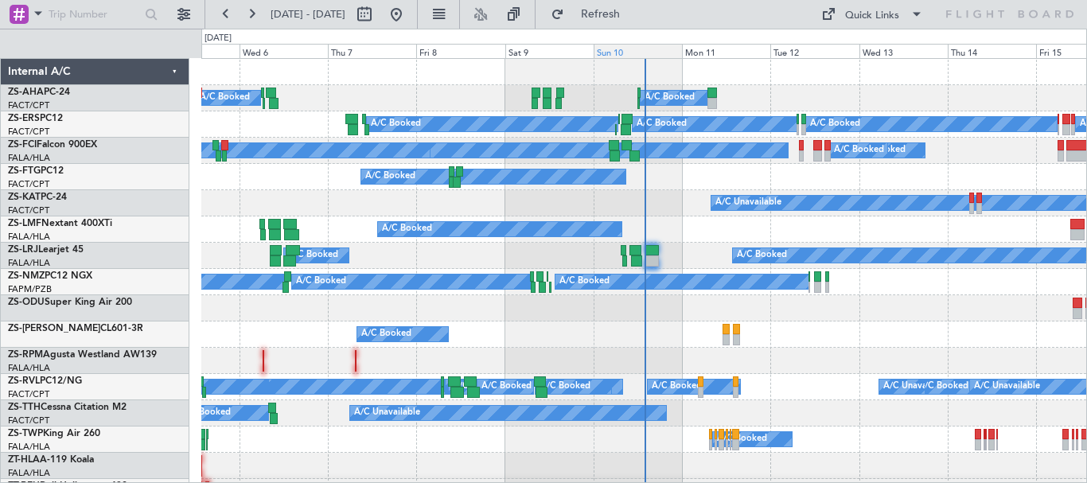
click at [628, 51] on div "Sun 10" at bounding box center [637, 51] width 88 height 14
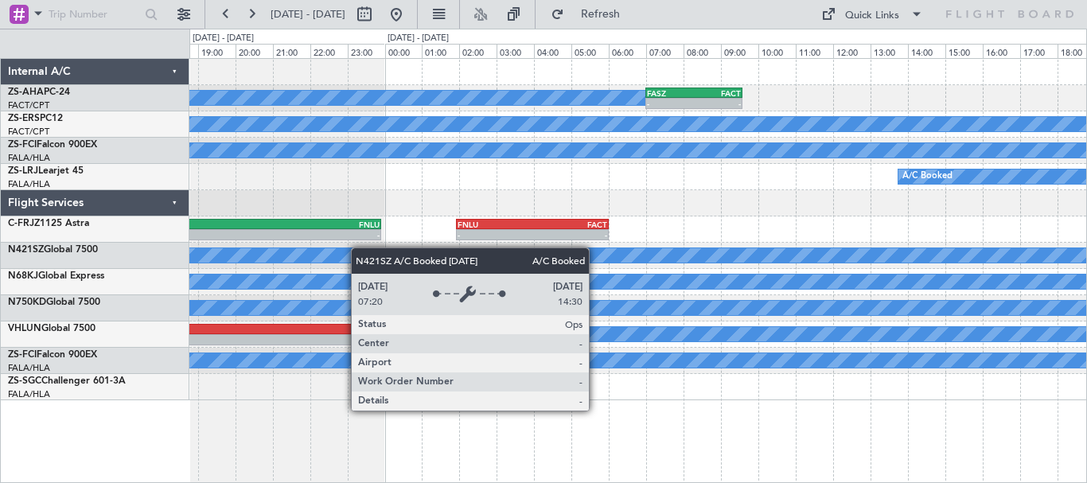
click at [280, 247] on div "A/C Booked - - FASZ 07:00 Z FACT 09:35 Z A/C Booked A/C Booked A/C Booked HRYR …" at bounding box center [637, 229] width 897 height 341
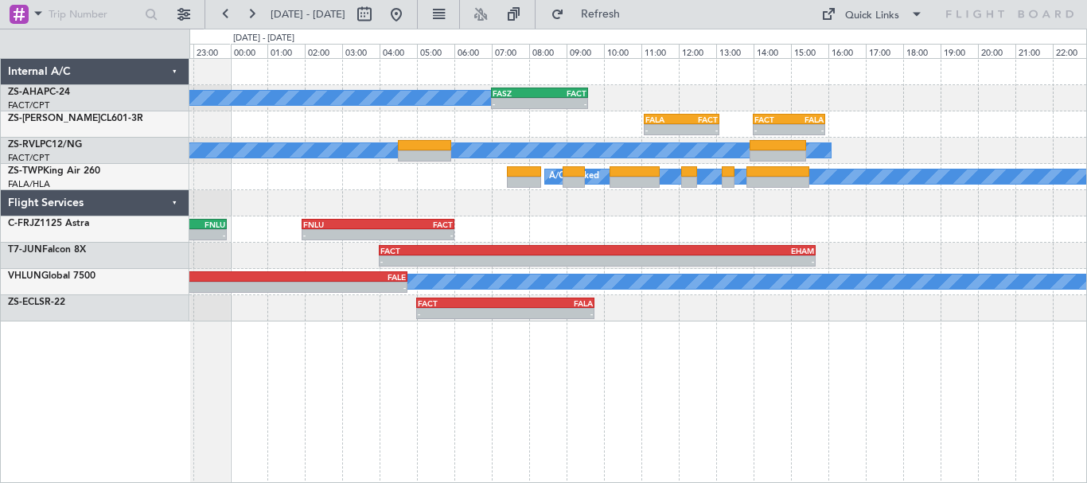
click at [873, 423] on div "A/C Booked - - FASZ 07:00 Z FACT 09:35 Z - - FALA 11:05 Z FACT 13:05 Z - - FACT…" at bounding box center [637, 270] width 897 height 425
click at [750, 387] on div "A/C Booked - - FASZ 07:00 Z FACT 09:35 Z - - FALA 11:05 Z FACT 13:05 Z - - FACT…" at bounding box center [637, 270] width 897 height 425
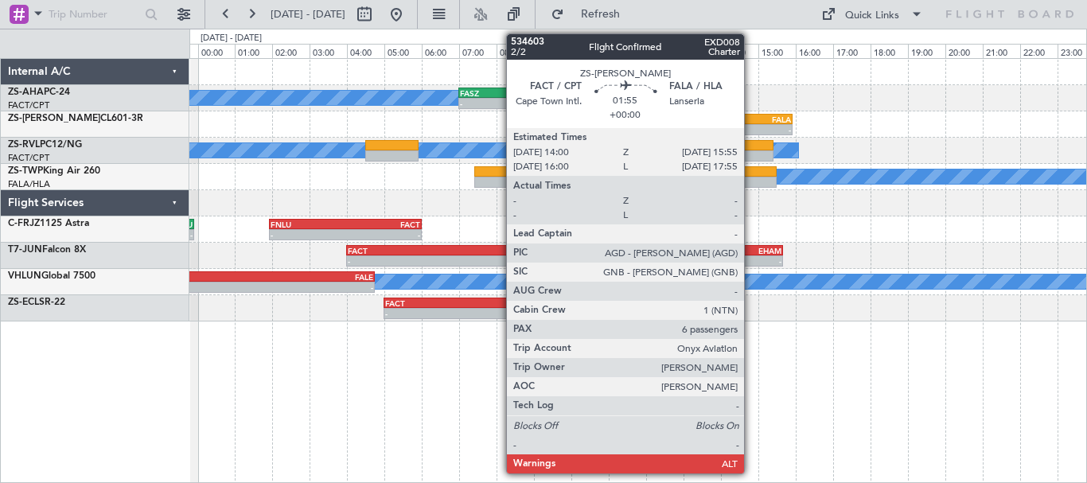
click at [751, 115] on div "FACT" at bounding box center [739, 120] width 34 height 10
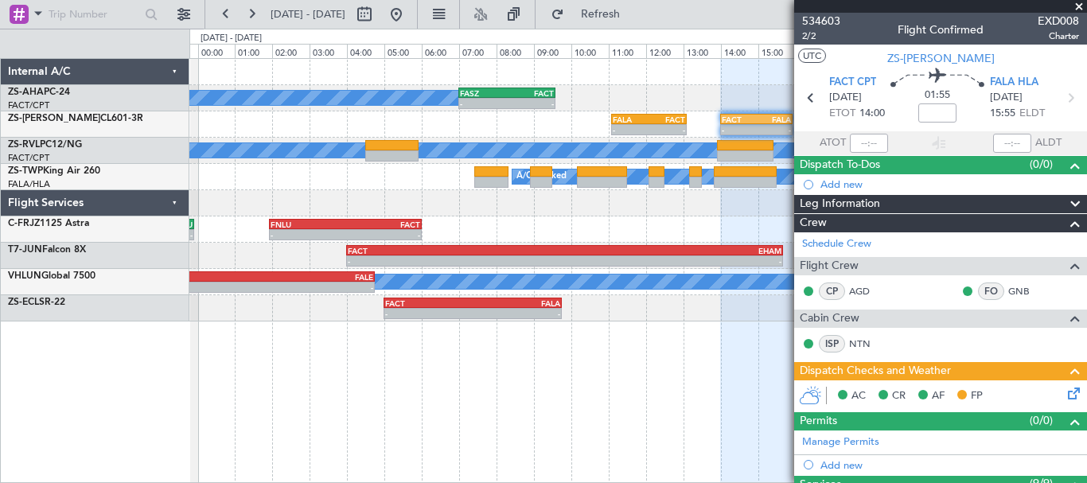
click at [1080, 5] on span at bounding box center [1079, 7] width 16 height 14
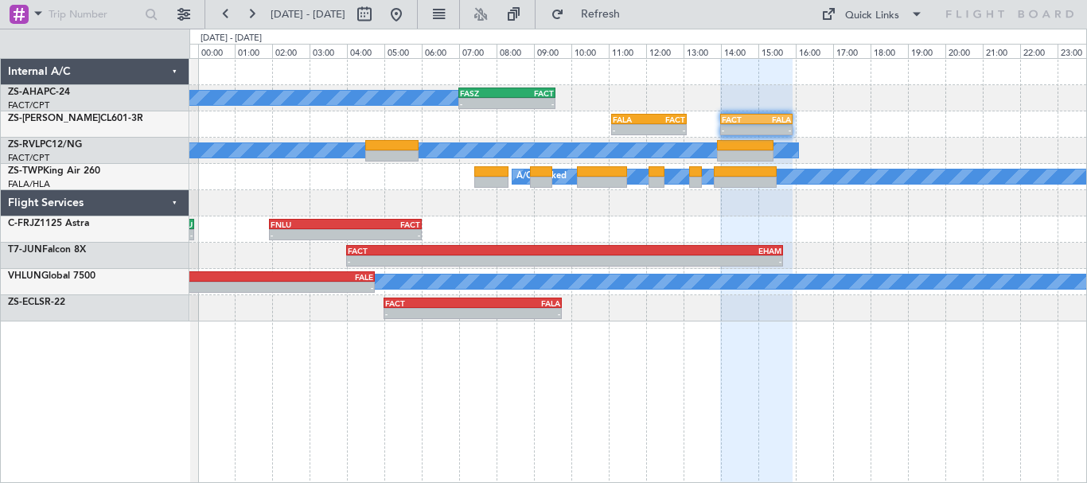
type input "0"
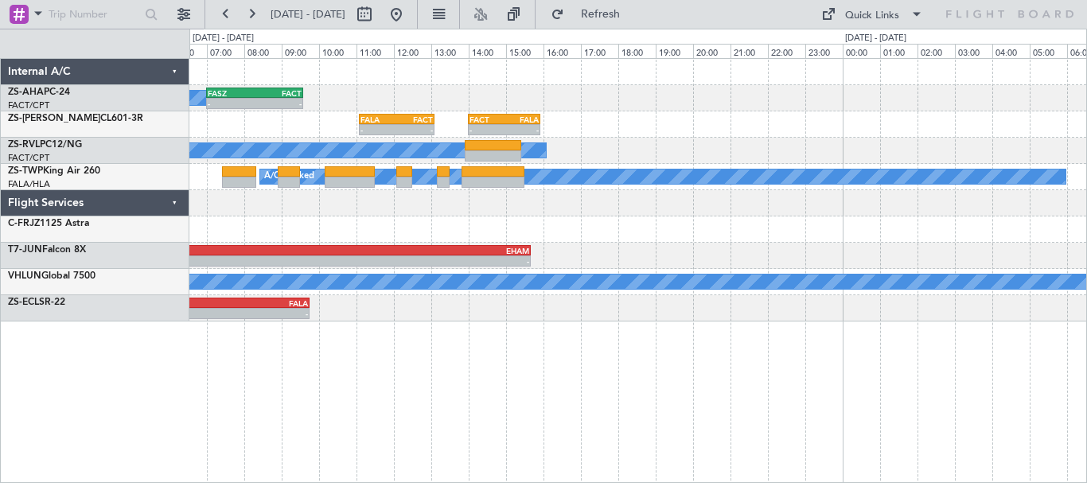
click at [417, 168] on div "A/C Booked - - FASZ 07:00 Z FACT 09:35 Z - - FALA 11:05 Z FACT 13:05 Z - - FACT…" at bounding box center [637, 190] width 897 height 263
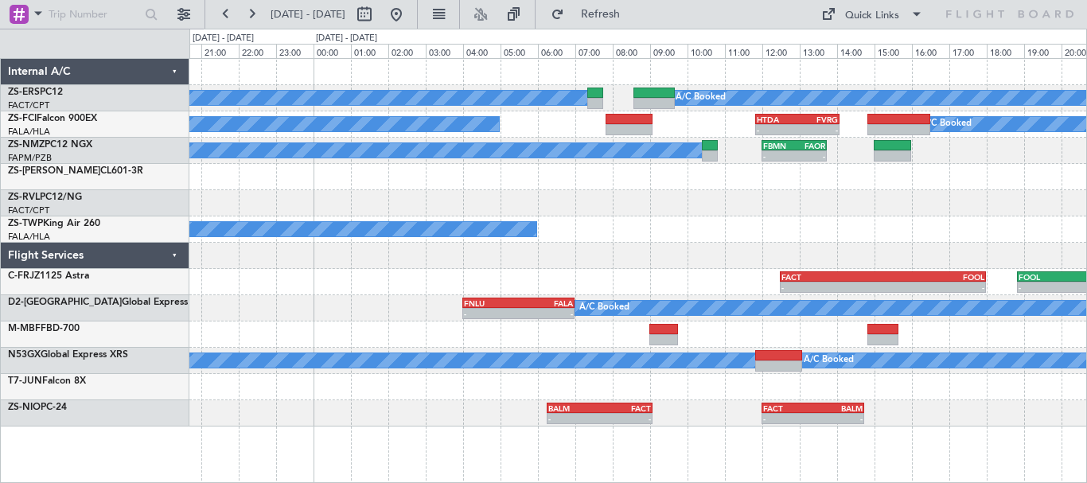
click at [676, 264] on div at bounding box center [637, 256] width 897 height 26
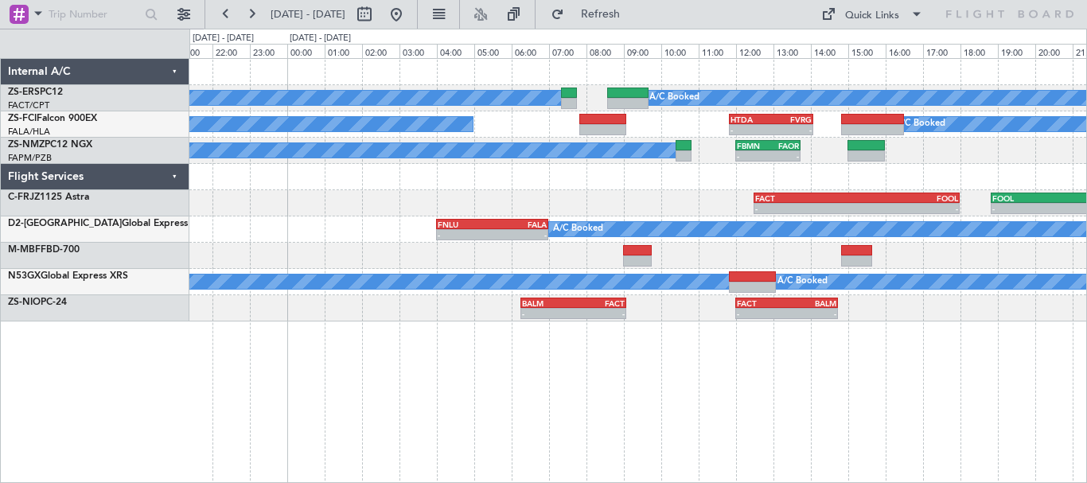
click at [940, 152] on div "A/C Booked - - FBMN 12:00 Z FAOR 13:45 Z" at bounding box center [637, 151] width 897 height 26
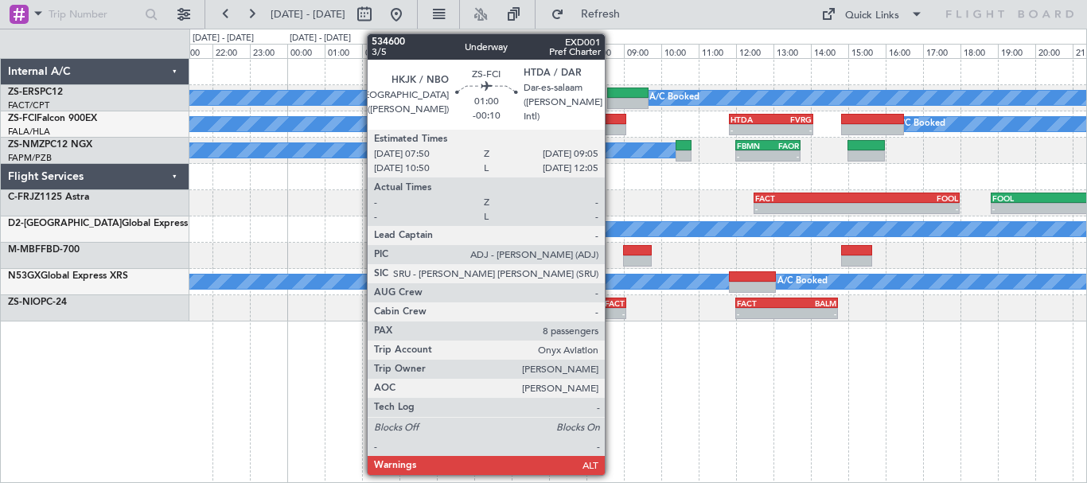
click at [612, 120] on div at bounding box center [602, 119] width 47 height 11
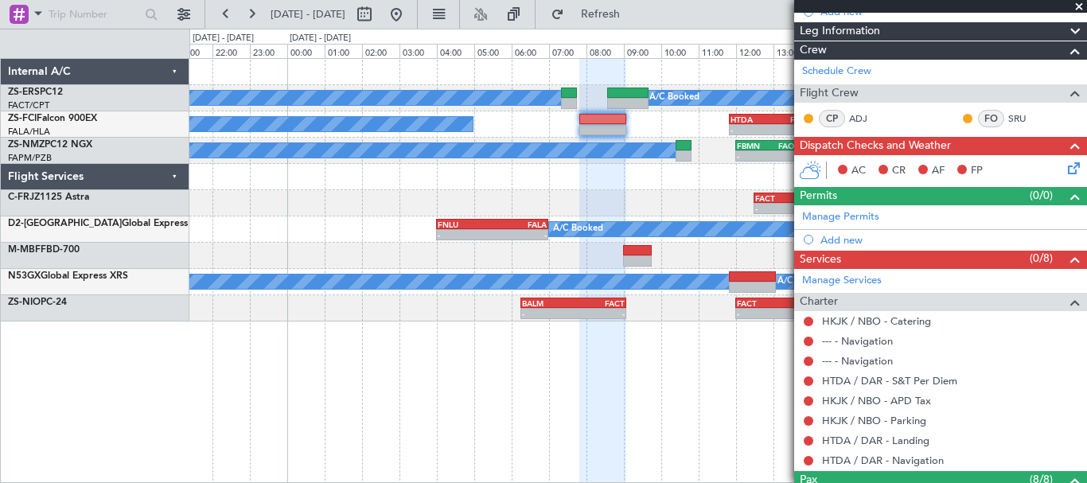
scroll to position [14, 0]
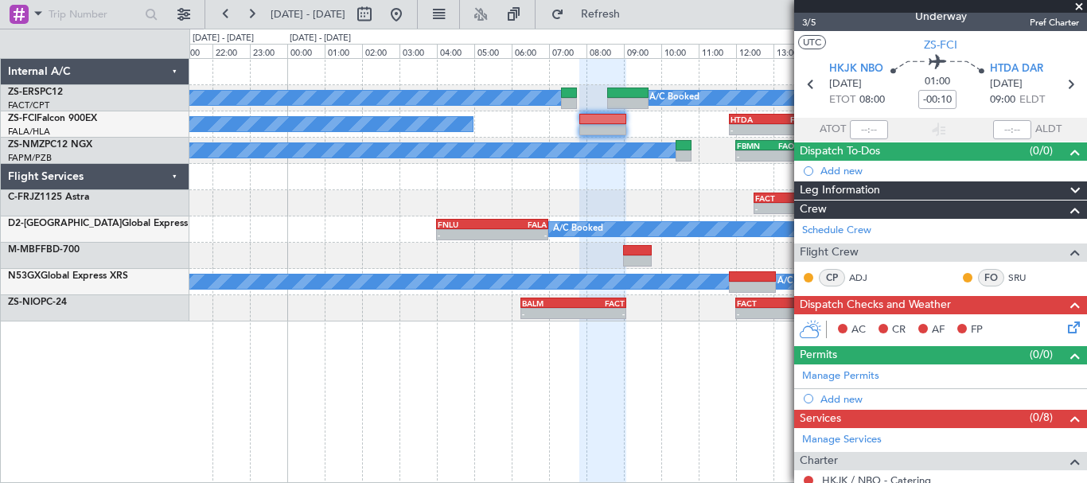
click at [1077, 9] on span at bounding box center [1079, 7] width 16 height 14
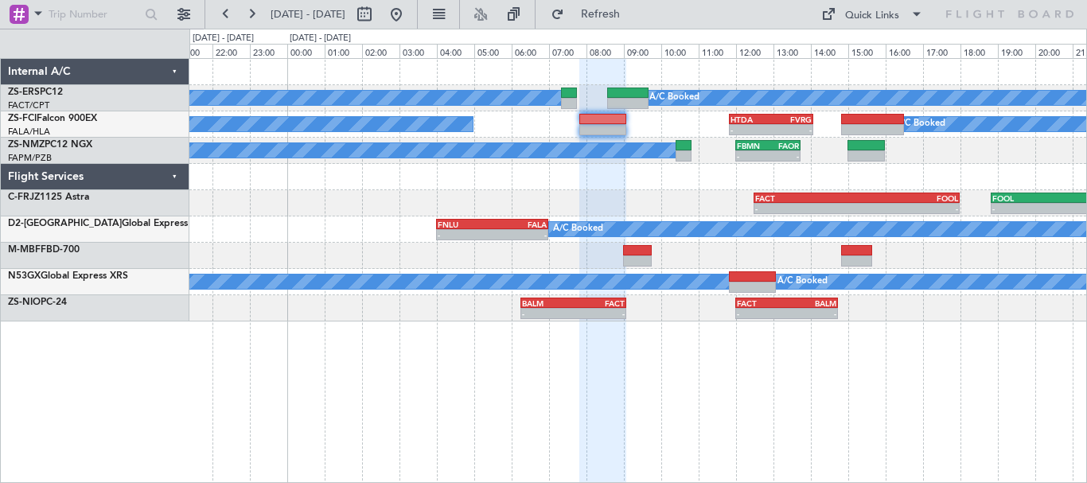
type input "0"
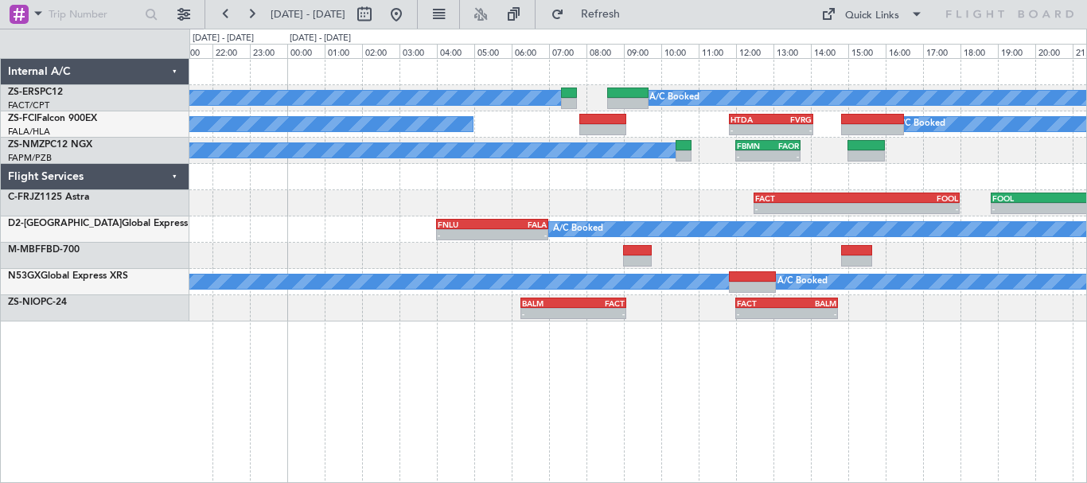
scroll to position [0, 0]
click at [31, 203] on div "C-FRJZ 1125 Astra" at bounding box center [95, 211] width 188 height 42
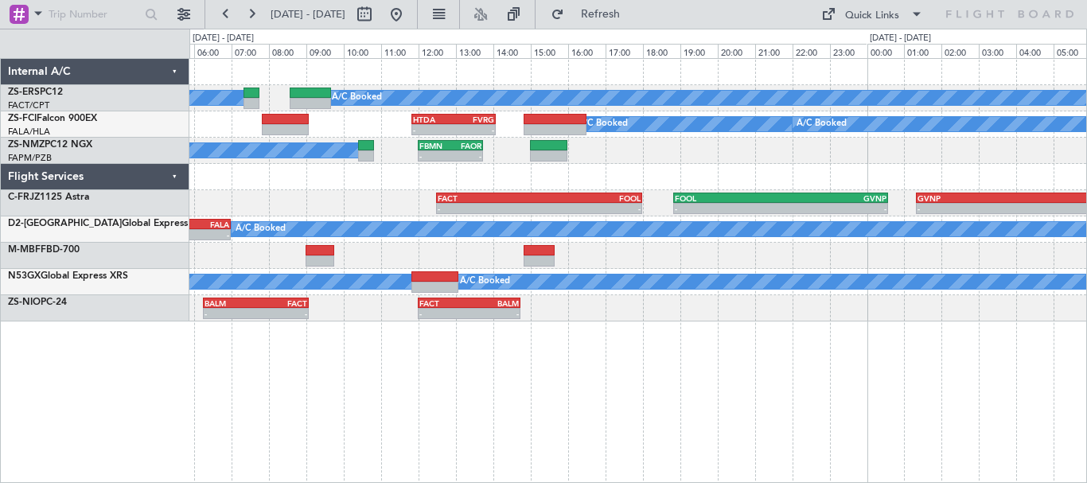
click at [644, 411] on div "A/C Booked A/C Booked A/C Booked - - HTDA 11:50 Z FVRG 14:05 Z A/C Booked A/C B…" at bounding box center [637, 270] width 897 height 425
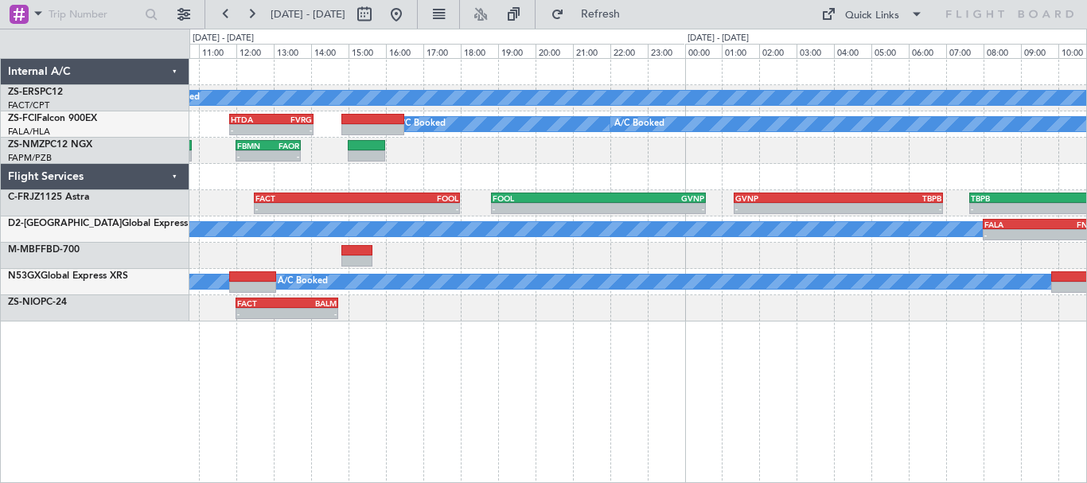
click at [663, 384] on div "A/C Booked A/C Booked A/C Booked - - HTDA 11:50 Z FVRG 14:05 Z A/C Booked A/C B…" at bounding box center [637, 270] width 897 height 425
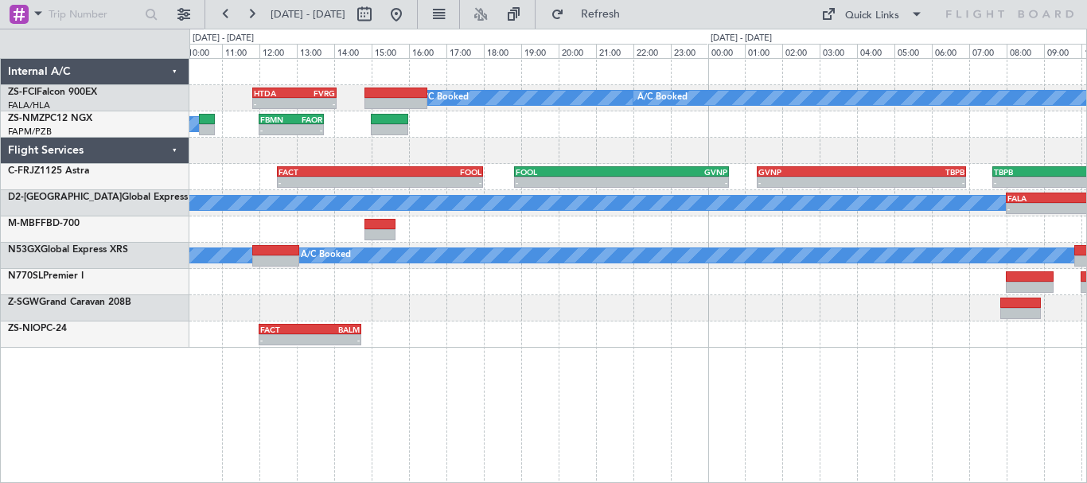
click at [588, 315] on div at bounding box center [637, 308] width 897 height 26
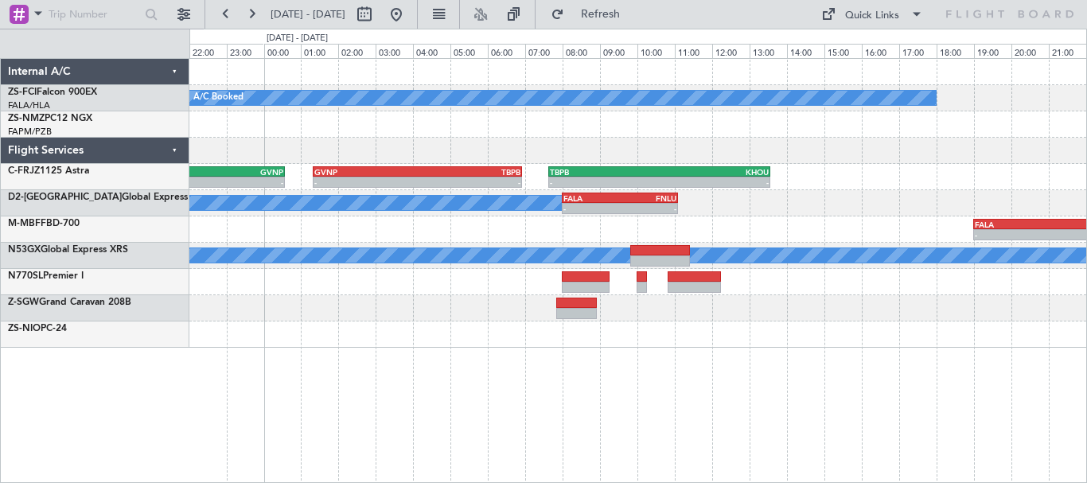
click at [374, 375] on div "A/C Booked A/C Booked - - FOOL 18:50 Z GVNP 00:35 Z - - GVNP 01:20 Z TBPB 06:55…" at bounding box center [637, 270] width 897 height 425
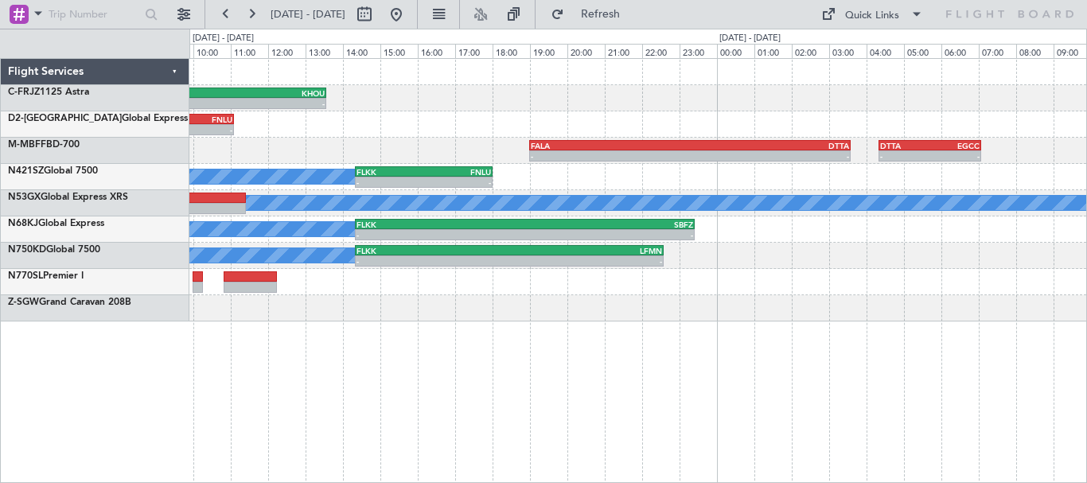
click at [518, 382] on div "- - TBPB 07:38 Z KHOU 13:33 Z - - KHOU 14:50 Z CYHM 18:05 Z GVNP 01:20 Z TBPB 0…" at bounding box center [637, 270] width 897 height 425
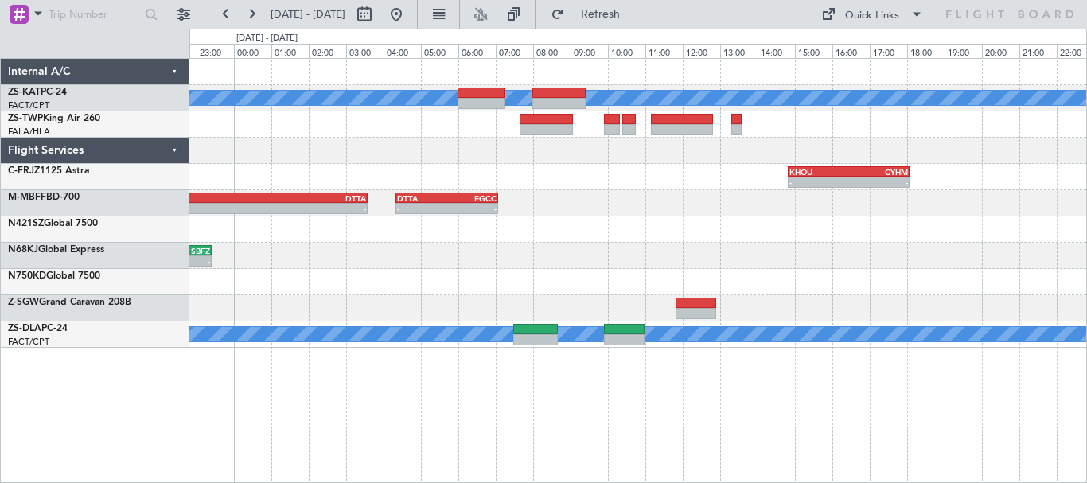
click at [451, 414] on div "A/C Unavailable - - KHOU 14:50 Z CYHM 18:05 Z - - FALA 19:00 Z DTTA 03:35 Z - -…" at bounding box center [637, 270] width 897 height 425
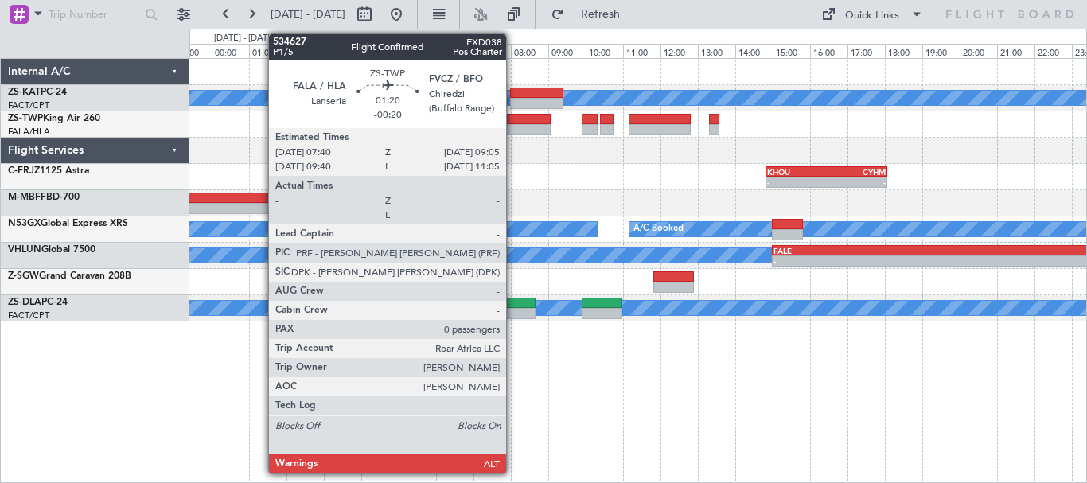
click at [513, 123] on div at bounding box center [523, 119] width 53 height 11
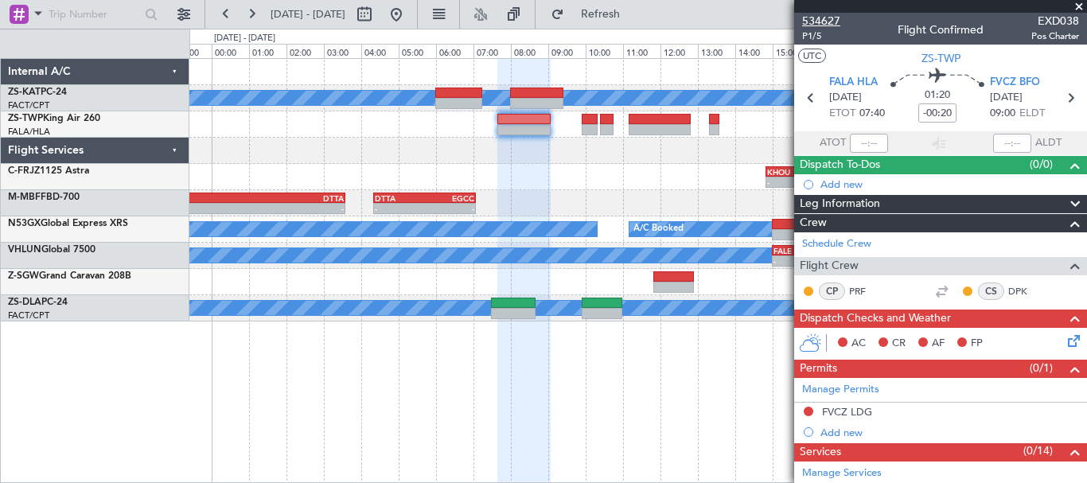
click at [837, 25] on span "534627" at bounding box center [821, 21] width 38 height 17
click at [409, 17] on button at bounding box center [395, 14] width 25 height 25
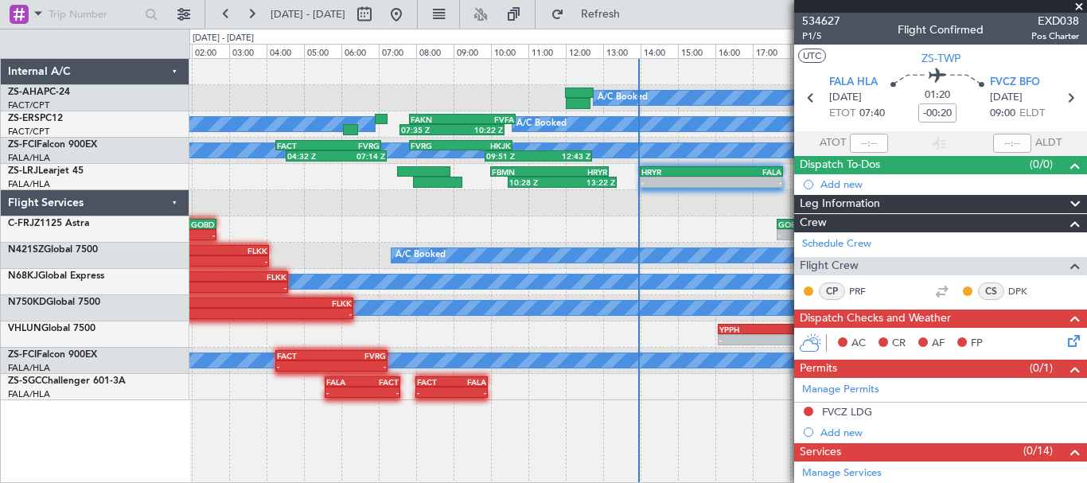
click at [0, 378] on div "A/C Booked - - FASZ 07:00 Z FACT 09:35 Z 07:35 Z 10:22 Z FAKN 07:50 Z FVFA 10:4…" at bounding box center [543, 256] width 1087 height 454
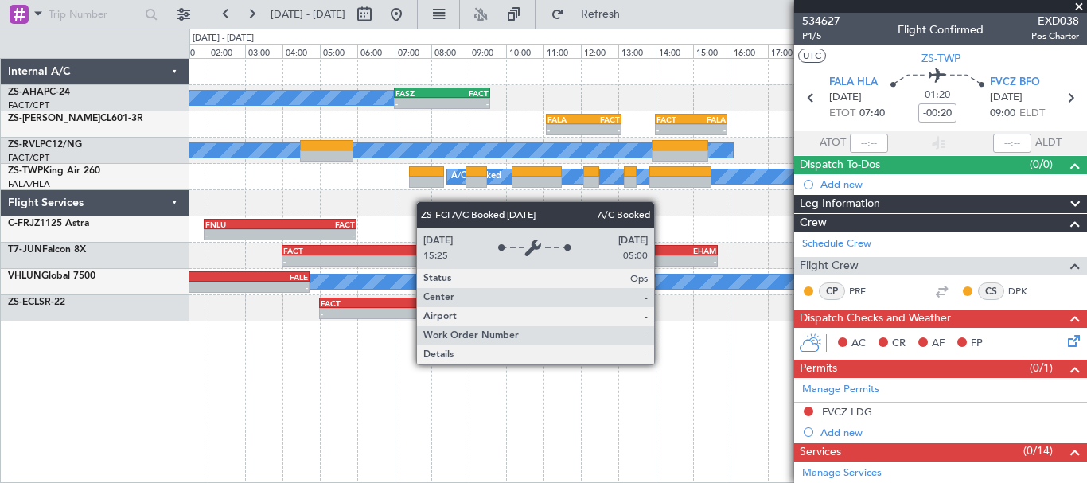
click at [472, 421] on div "A/C Booked - - FASZ 07:00 Z FACT 09:35 Z - - FALA 11:05 Z FACT 13:05 Z - - FACT…" at bounding box center [637, 270] width 897 height 425
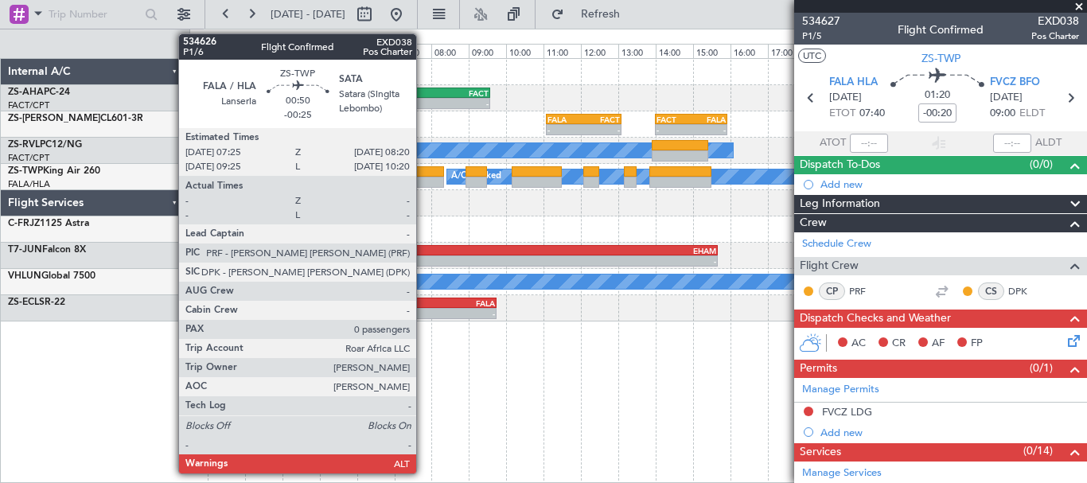
click at [423, 173] on div at bounding box center [426, 171] width 35 height 11
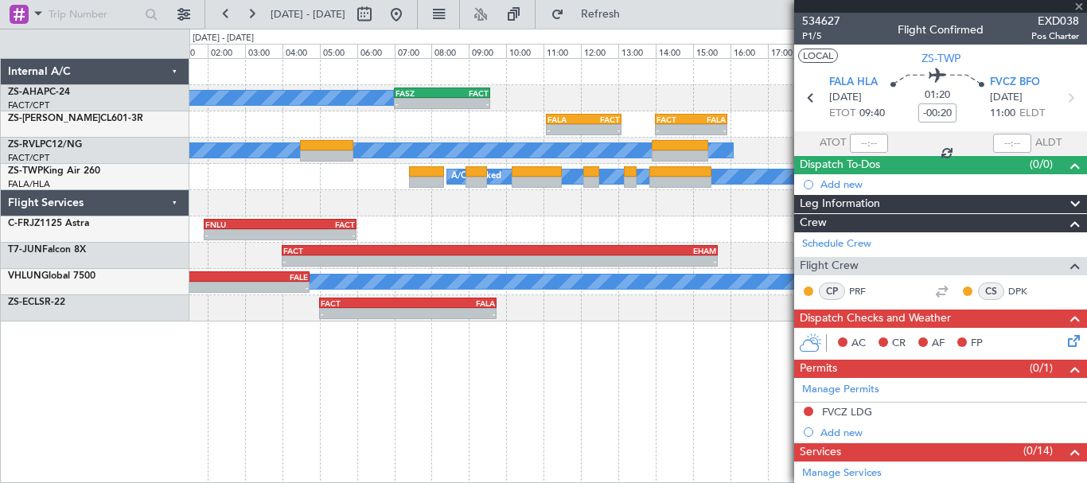
type input "-00:25"
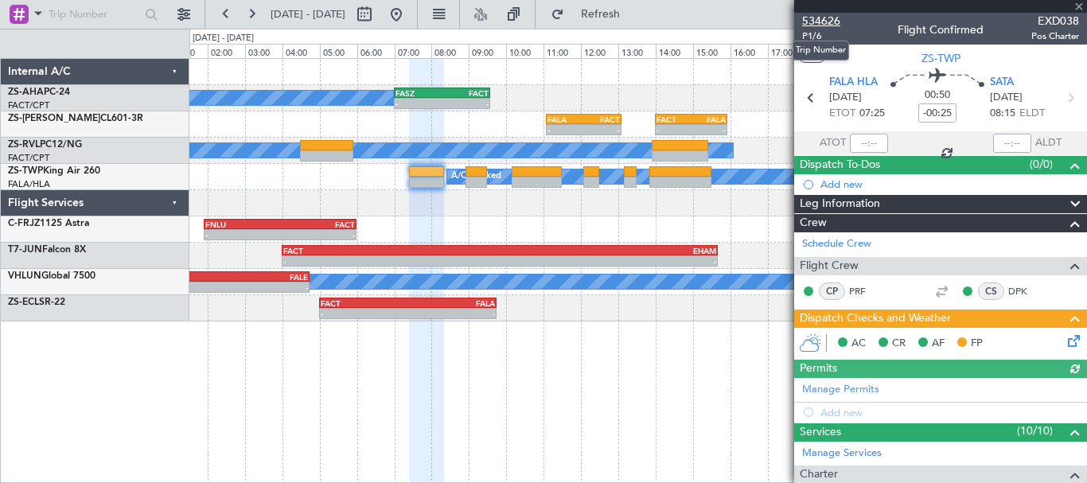
click at [823, 21] on span "534626" at bounding box center [821, 21] width 38 height 17
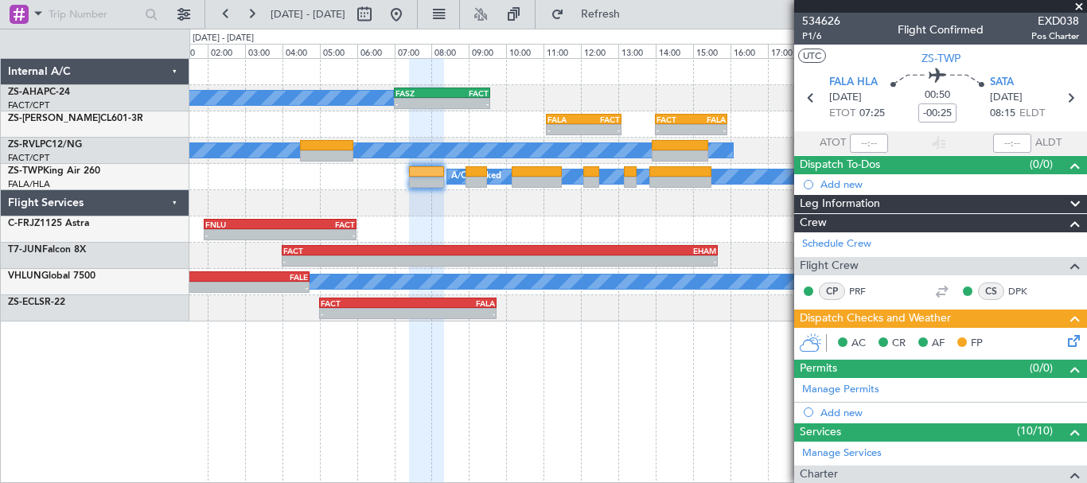
click at [1078, 5] on span at bounding box center [1079, 7] width 16 height 14
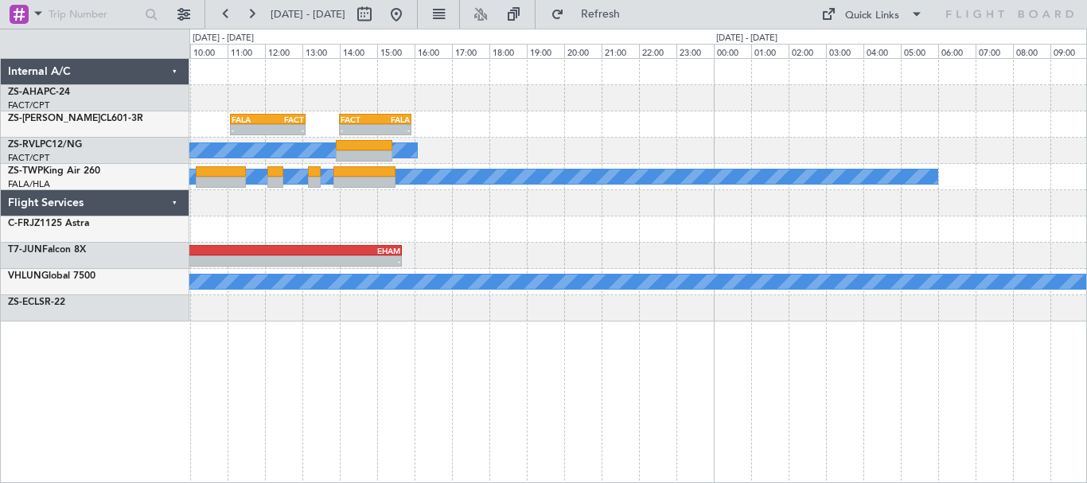
click at [488, 378] on div "- - FASZ 07:00 Z FACT 09:35 Z A/C Booked - - FALA 11:05 Z FACT 13:05 Z - - FACT…" at bounding box center [637, 270] width 897 height 425
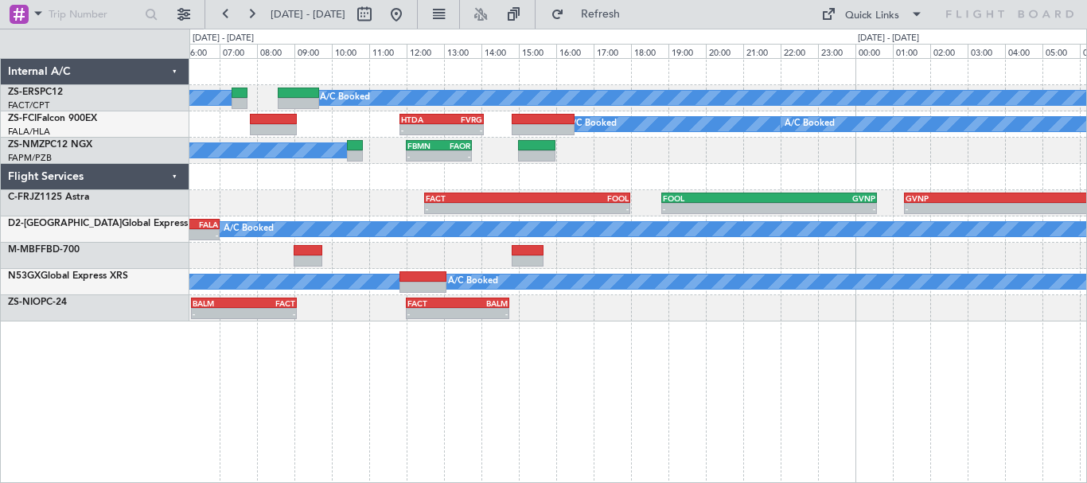
click at [698, 405] on div "A/C Booked A/C Booked - - HTDA 11:50 Z FVRG 14:05 Z A/C Booked A/C Booked A/C B…" at bounding box center [637, 270] width 897 height 425
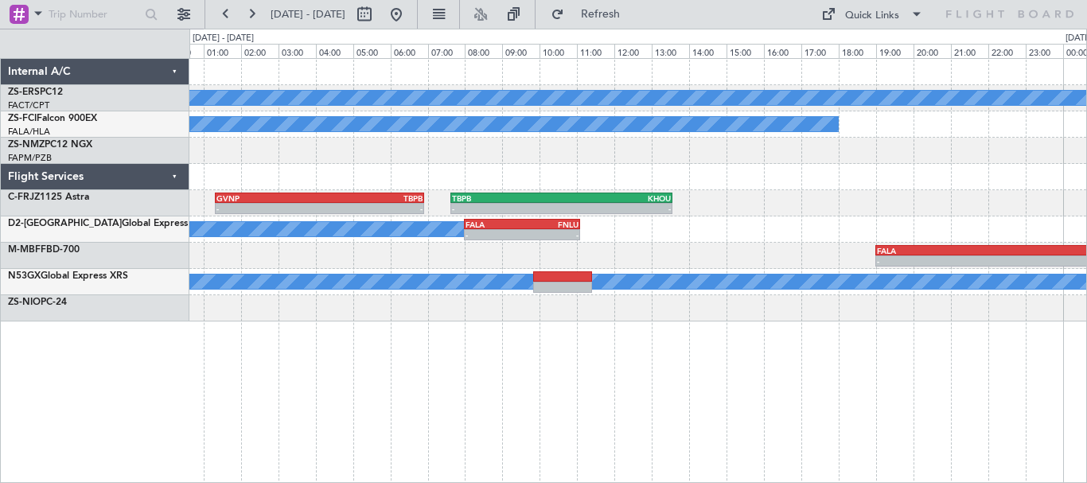
click at [262, 378] on div "A/C Booked A/C Booked A/C Booked - - GVNP 01:20 Z TBPB 06:55 Z - - TBPB 07:38 Z…" at bounding box center [637, 270] width 897 height 425
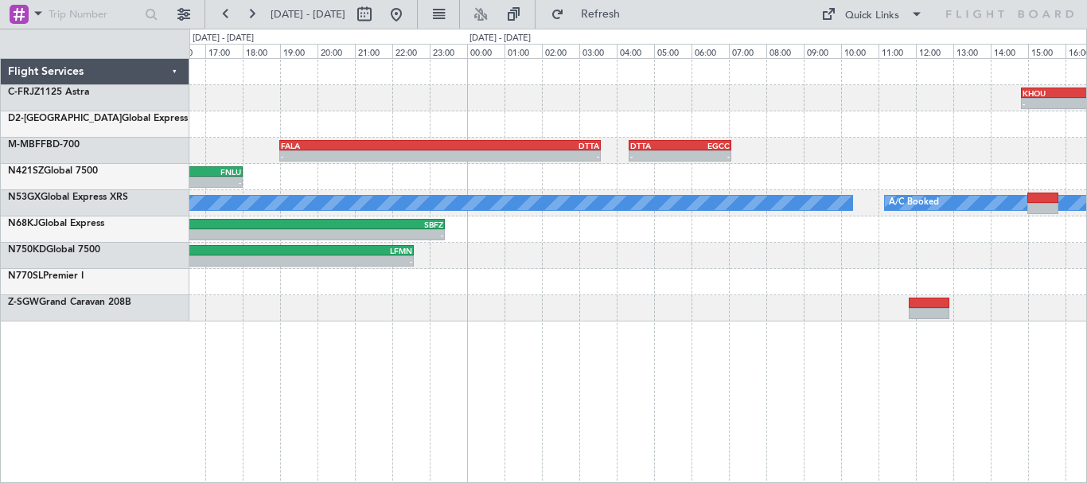
click at [372, 389] on div "- - KHOU 14:50 Z CYHM 18:05 Z TBPB 07:38 Z KHOU 13:33 Z - - - - FALA 08:00 Z FN…" at bounding box center [637, 270] width 897 height 425
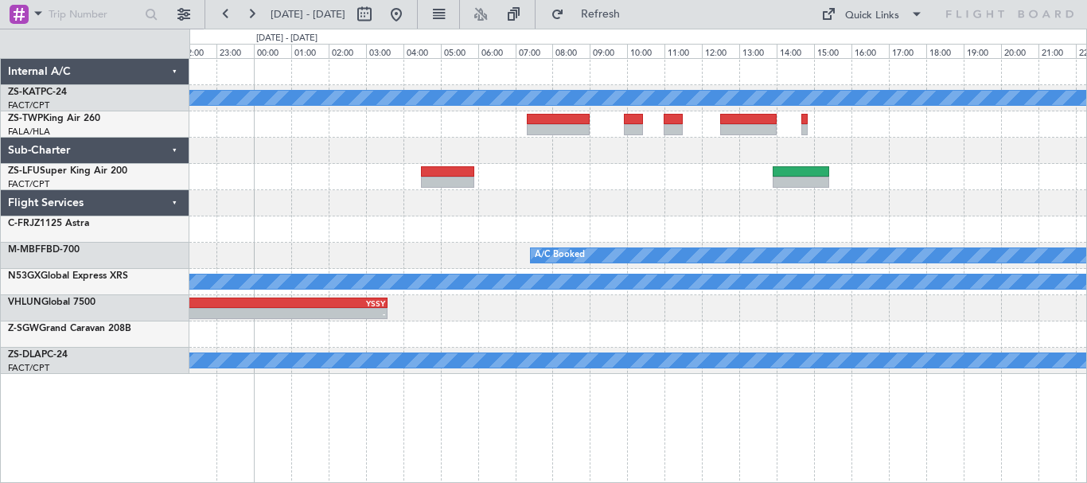
click at [215, 182] on div at bounding box center [637, 177] width 897 height 26
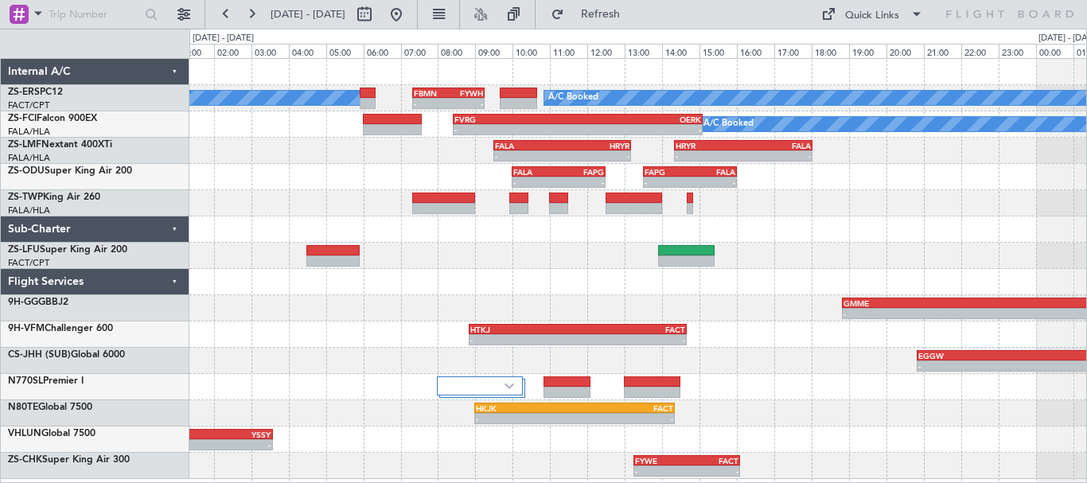
click at [854, 193] on div "A/C Booked A/C Booked - - FBMN 07:20 Z FYWH 09:15 Z A/C Booked - - FVRG 08:25 Z…" at bounding box center [637, 269] width 897 height 420
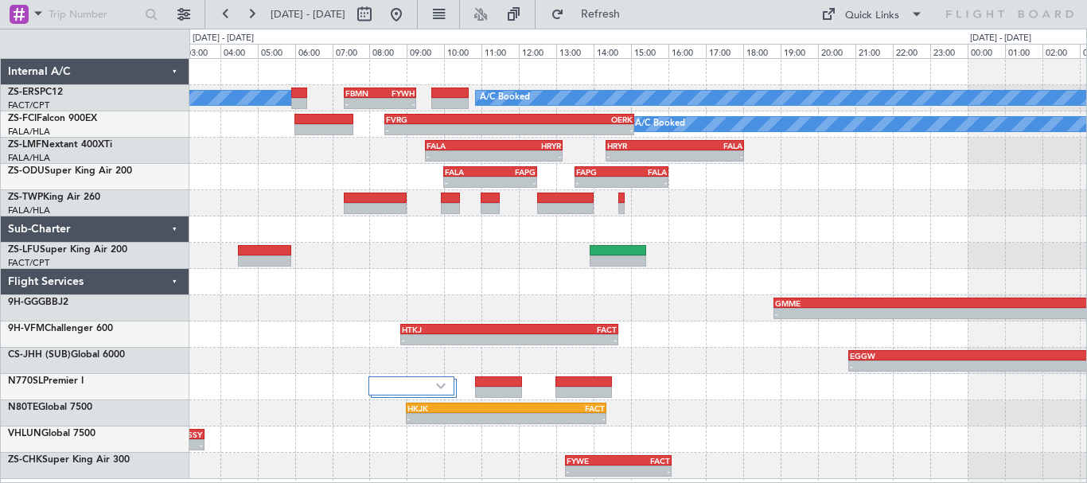
click at [855, 268] on div at bounding box center [637, 256] width 897 height 26
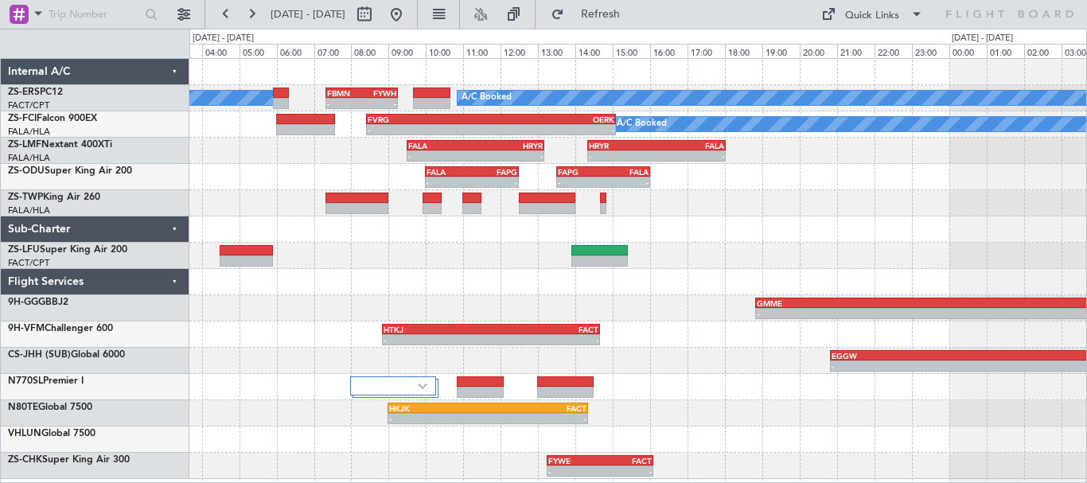
click at [901, 239] on div at bounding box center [637, 229] width 897 height 26
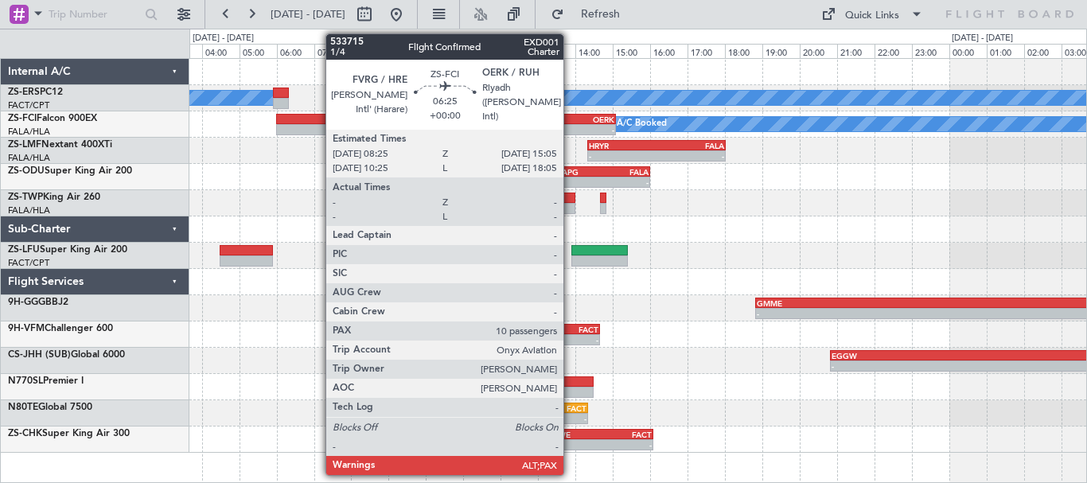
click at [570, 125] on div "-" at bounding box center [552, 130] width 123 height 10
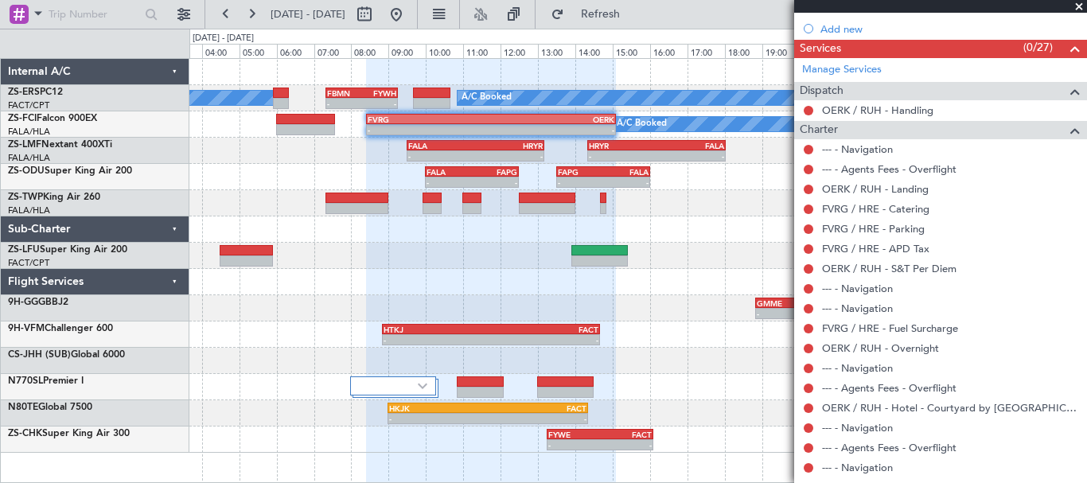
scroll to position [304, 0]
